Goal: Information Seeking & Learning: Learn about a topic

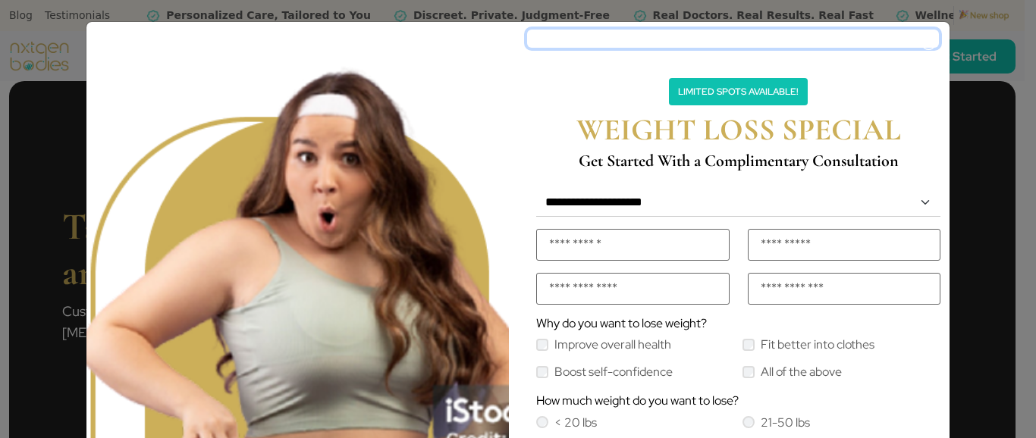
drag, startPoint x: 715, startPoint y: 45, endPoint x: 882, endPoint y: 53, distance: 167.1
click at [882, 53] on div "**********" at bounding box center [738, 337] width 441 height 630
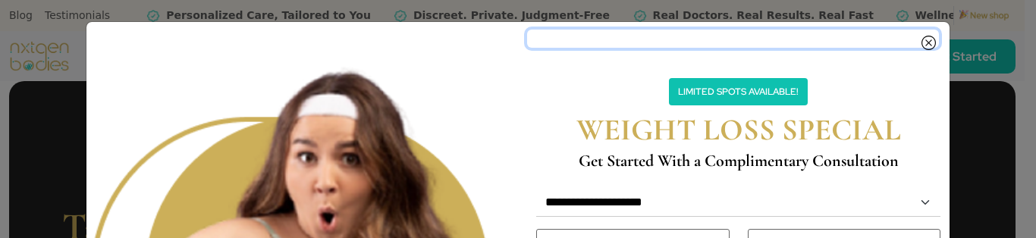
click at [785, 43] on button "Close" at bounding box center [733, 39] width 412 height 18
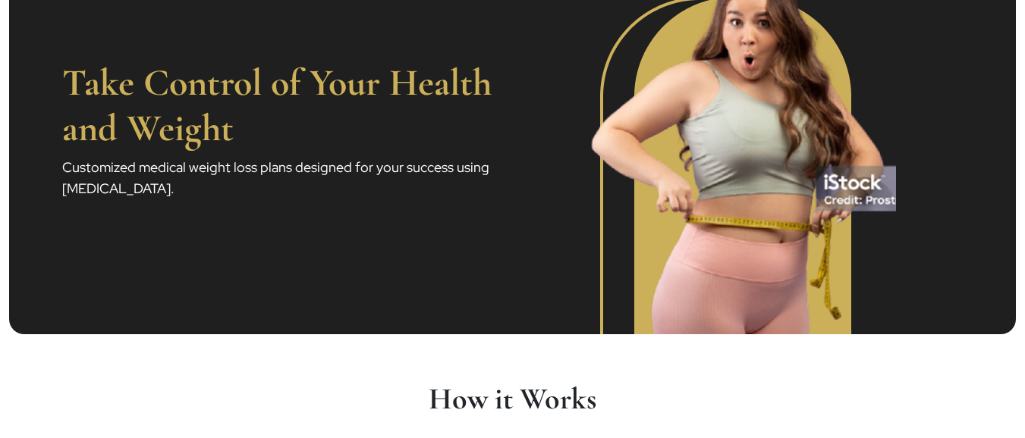
scroll to position [91, 0]
